Goal: Transaction & Acquisition: Book appointment/travel/reservation

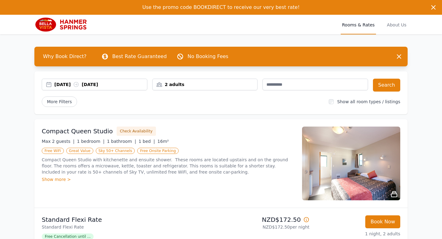
click at [56, 79] on div "[DATE] [DATE]" at bounding box center [94, 85] width 105 height 12
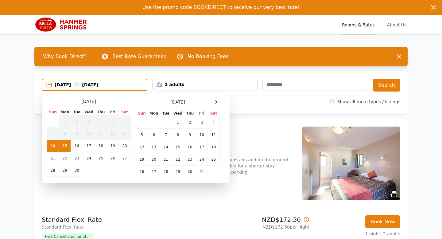
click at [220, 102] on div "[DATE] Sun Mon Tue Wed Thu Fri Sat 1 2 3 4 5 6 7 8 9 10 11 12 13 14 15 16 17 18…" at bounding box center [136, 137] width 178 height 79
click at [217, 102] on icon at bounding box center [215, 101] width 5 height 5
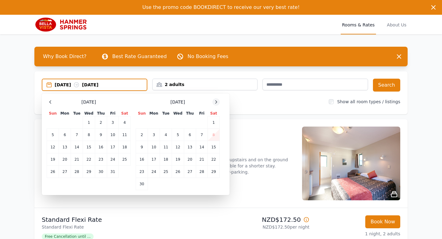
click at [217, 102] on icon at bounding box center [215, 101] width 5 height 5
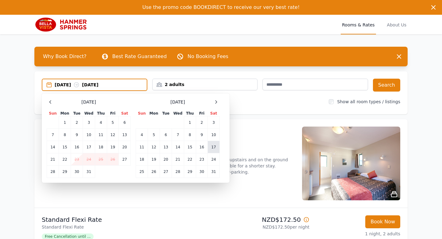
click at [212, 148] on td "17" at bounding box center [214, 147] width 12 height 12
click at [157, 160] on td "19" at bounding box center [154, 159] width 12 height 12
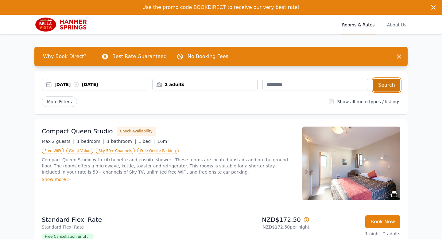
click at [399, 83] on button "Search" at bounding box center [386, 85] width 27 height 13
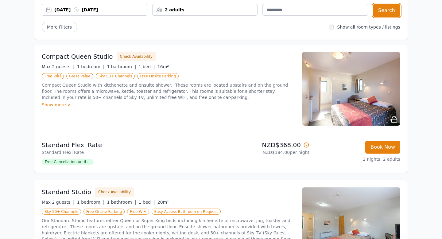
scroll to position [74, 0]
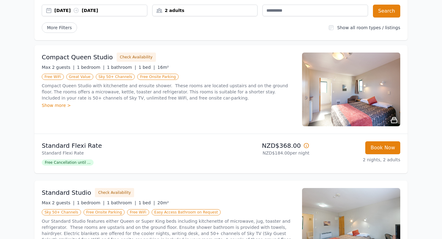
click at [85, 58] on h3 "Compact Queen Studio" at bounding box center [77, 57] width 71 height 9
click at [361, 84] on img at bounding box center [351, 89] width 98 height 74
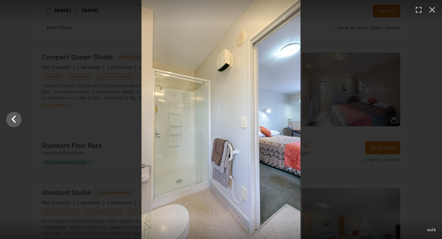
click at [98, 57] on div at bounding box center [221, 119] width 442 height 239
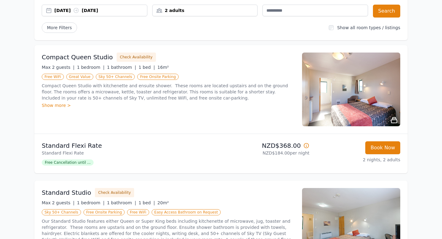
scroll to position [0, 0]
